Goal: Submit feedback/report problem

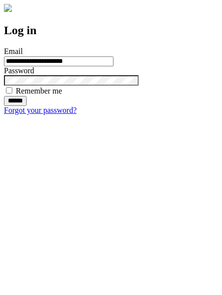
type input "**********"
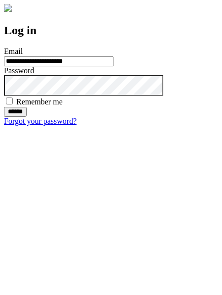
click at [27, 117] on input "******" at bounding box center [15, 112] width 23 height 10
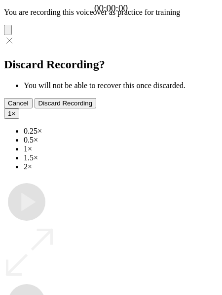
type input "**********"
